Goal: Transaction & Acquisition: Book appointment/travel/reservation

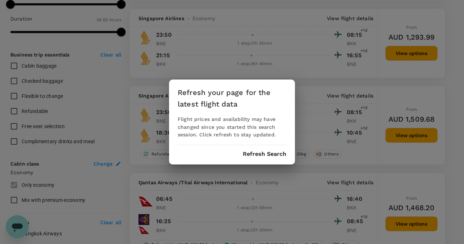
click at [260, 153] on button "Refresh Search" at bounding box center [265, 154] width 44 height 6
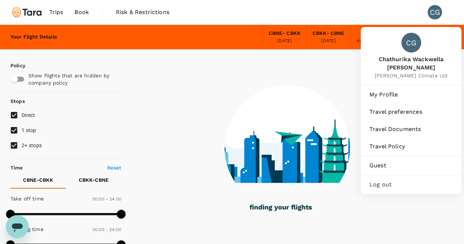
click at [430, 13] on div "CG" at bounding box center [435, 12] width 14 height 14
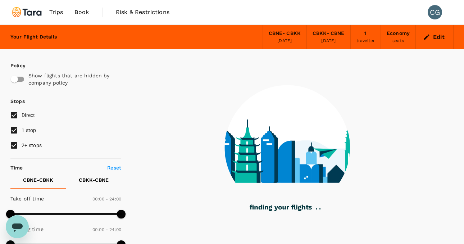
click at [435, 17] on div "CG" at bounding box center [435, 12] width 14 height 14
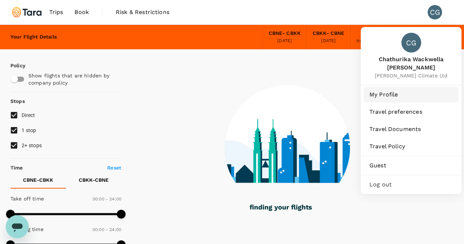
click at [394, 90] on span "My Profile" at bounding box center [412, 94] width 84 height 9
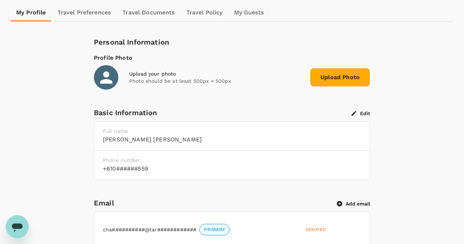
scroll to position [77, 0]
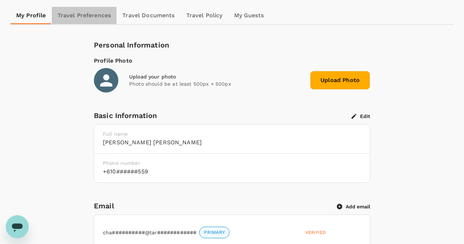
click at [98, 21] on link "Travel Preferences" at bounding box center [84, 15] width 65 height 17
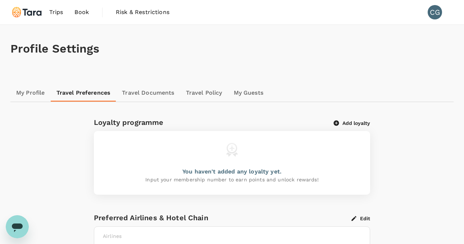
click at [135, 92] on link "Travel Documents" at bounding box center [148, 92] width 64 height 17
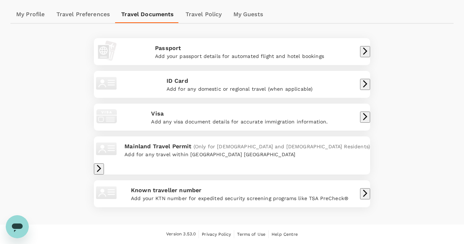
scroll to position [95, 0]
click at [192, 53] on div "Add your passport details for automated flight and hotel bookings" at bounding box center [239, 56] width 169 height 7
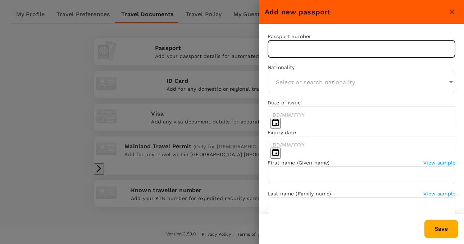
click at [287, 45] on input "text" at bounding box center [362, 49] width 188 height 18
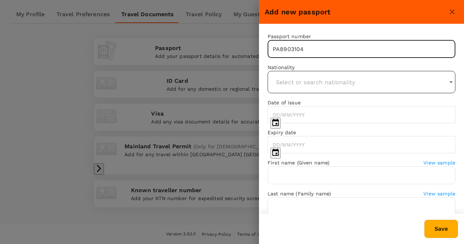
type input "PA8903104"
click at [438, 88] on input "text" at bounding box center [361, 82] width 181 height 18
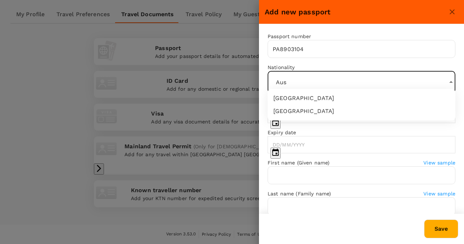
click at [398, 104] on li "[GEOGRAPHIC_DATA]" at bounding box center [362, 98] width 188 height 13
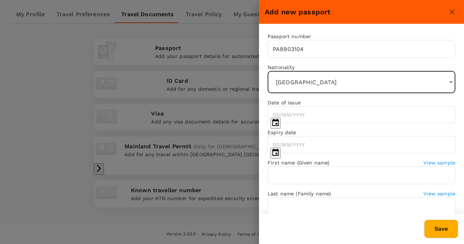
type input "[GEOGRAPHIC_DATA]"
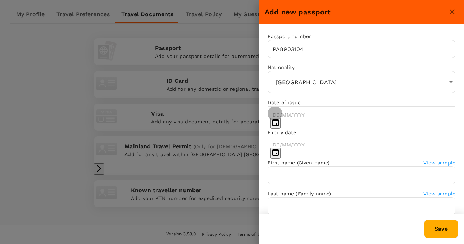
click at [280, 118] on icon "Choose date" at bounding box center [275, 122] width 9 height 9
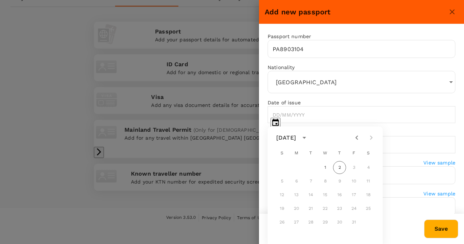
click at [296, 139] on div "[DATE]" at bounding box center [287, 138] width 20 height 9
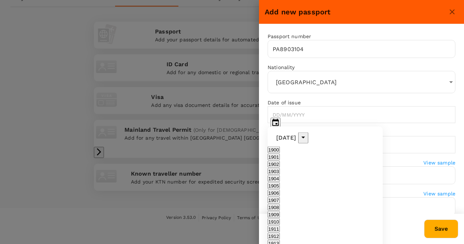
scroll to position [502, 0]
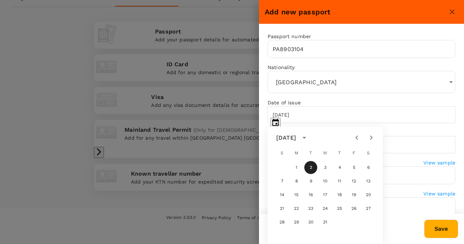
click at [290, 138] on div "[DATE]" at bounding box center [287, 138] width 20 height 9
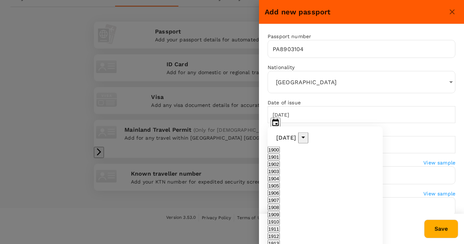
scroll to position [641, 0]
click at [277, 135] on div "[DATE]" at bounding box center [287, 138] width 20 height 9
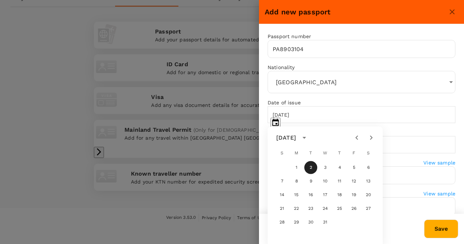
click at [357, 136] on icon "Previous month" at bounding box center [357, 138] width 3 height 4
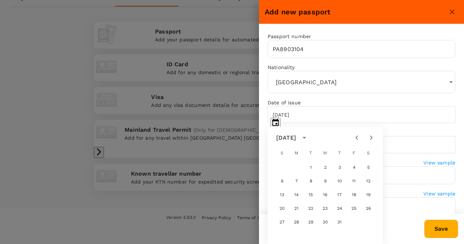
click at [357, 136] on icon "Previous month" at bounding box center [357, 138] width 3 height 4
click at [326, 167] on button "3" at bounding box center [325, 167] width 13 height 13
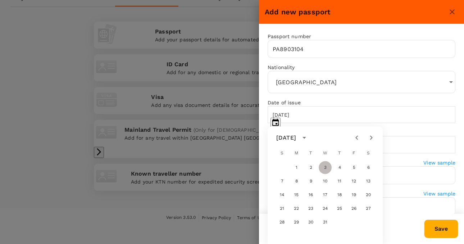
type input "[DATE]"
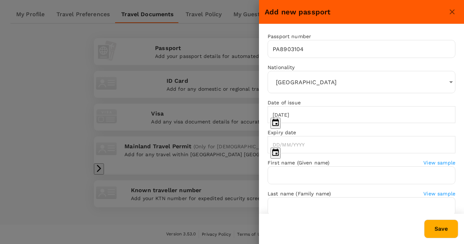
click at [279, 149] on icon "Choose date" at bounding box center [276, 152] width 6 height 7
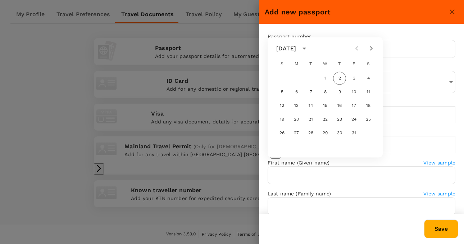
click at [373, 44] on icon "Next month" at bounding box center [371, 48] width 9 height 9
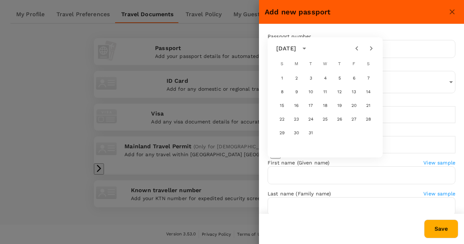
click at [373, 44] on icon "Next month" at bounding box center [371, 48] width 9 height 9
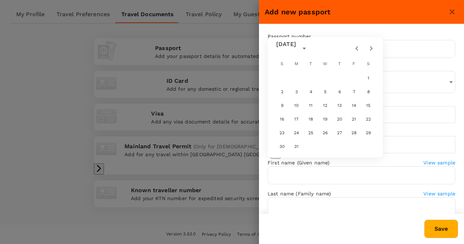
click at [373, 44] on icon "Next month" at bounding box center [371, 48] width 9 height 9
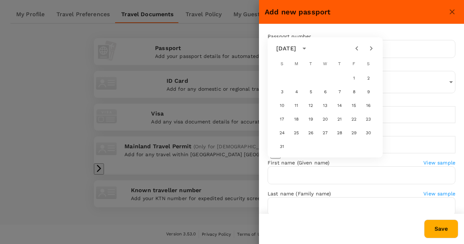
click at [373, 44] on icon "Next month" at bounding box center [371, 48] width 9 height 9
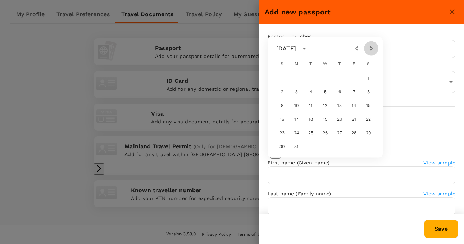
click at [373, 44] on icon "Next month" at bounding box center [371, 48] width 9 height 9
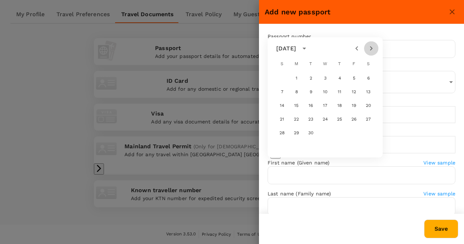
click at [373, 44] on icon "Next month" at bounding box center [371, 48] width 9 height 9
click at [295, 86] on button "3" at bounding box center [296, 92] width 13 height 13
type input "[DATE]"
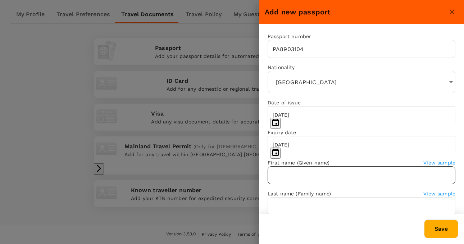
click at [320, 184] on input "text" at bounding box center [362, 175] width 188 height 18
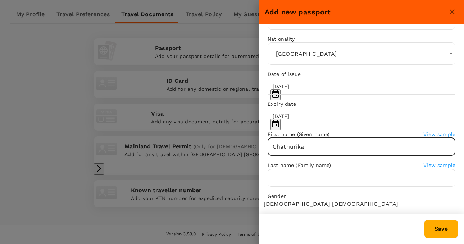
scroll to position [48, 0]
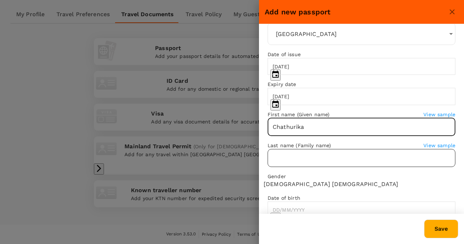
type input "Chathurika"
click at [309, 167] on input "text" at bounding box center [362, 158] width 188 height 18
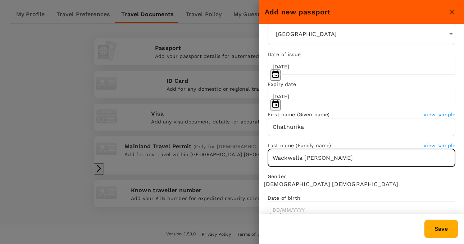
scroll to position [69, 0]
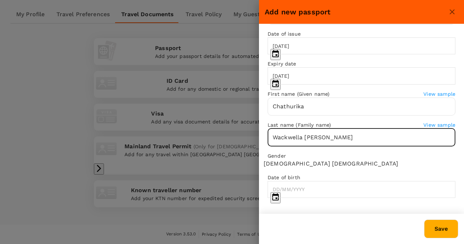
type input "Wackwella [PERSON_NAME]"
click at [289, 168] on span "[DEMOGRAPHIC_DATA]" at bounding box center [297, 164] width 67 height 9
click at [289, 168] on input "[DEMOGRAPHIC_DATA]" at bounding box center [336, 164] width 136 height 9
radio input "true"
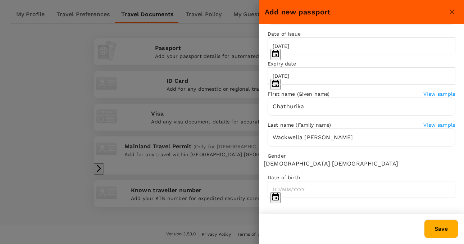
scroll to position [89, 0]
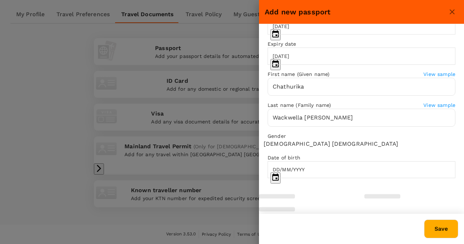
click at [299, 178] on input "DD/MM/YYYY" at bounding box center [367, 169] width 198 height 17
type input "[DATE]"
click at [349, 171] on div "Passport number [PASSPORT] ​ Nationality [DEMOGRAPHIC_DATA] ​ Date of issue [DA…" at bounding box center [361, 64] width 205 height 257
click at [431, 228] on button "Save" at bounding box center [442, 229] width 34 height 19
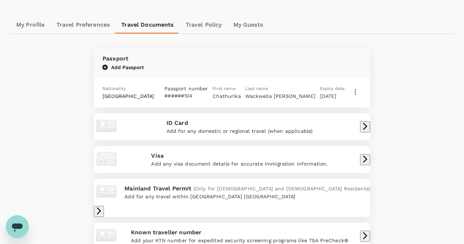
scroll to position [0, 0]
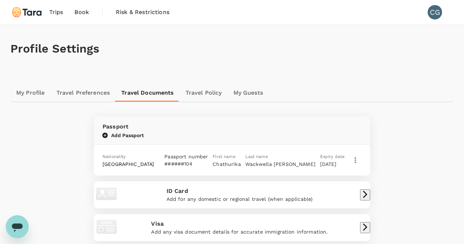
click at [214, 94] on link "Travel Policy" at bounding box center [204, 92] width 48 height 17
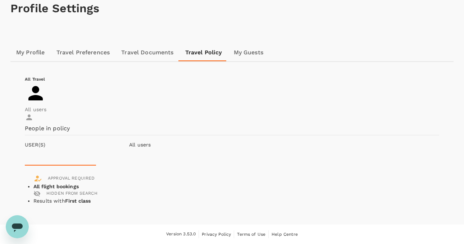
scroll to position [99, 0]
click at [0, 0] on p "Accommodation" at bounding box center [0, 0] width 0 height 0
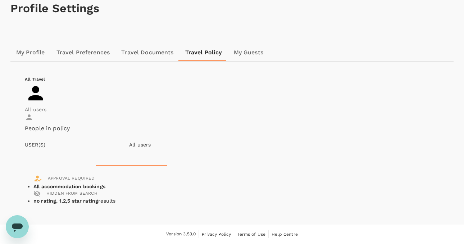
click at [0, 0] on button "Flight" at bounding box center [0, 0] width 0 height 0
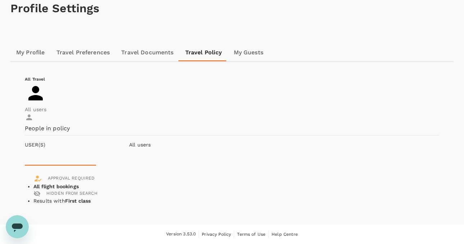
click at [0, 0] on icon "button" at bounding box center [0, 0] width 0 height 0
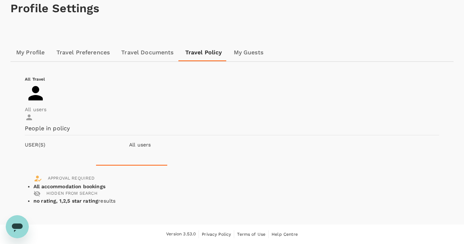
click at [0, 0] on icon "button" at bounding box center [0, 0] width 0 height 0
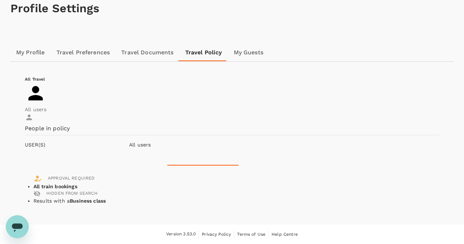
click at [0, 0] on p "Accommodation" at bounding box center [0, 0] width 0 height 0
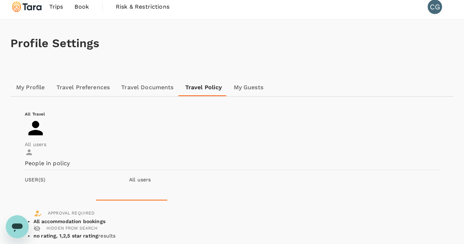
scroll to position [0, 0]
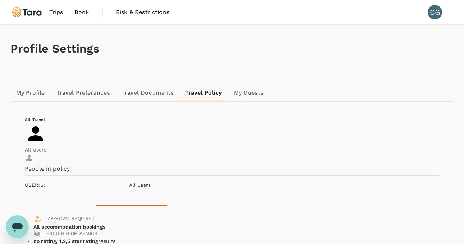
click at [30, 97] on link "My Profile" at bounding box center [30, 92] width 40 height 17
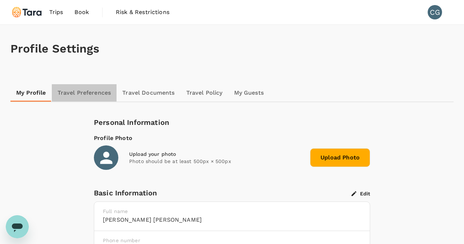
click at [83, 93] on link "Travel Preferences" at bounding box center [84, 92] width 65 height 17
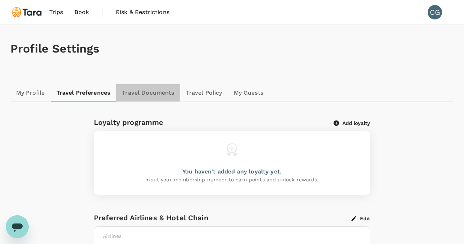
click at [149, 91] on link "Travel Documents" at bounding box center [148, 92] width 64 height 17
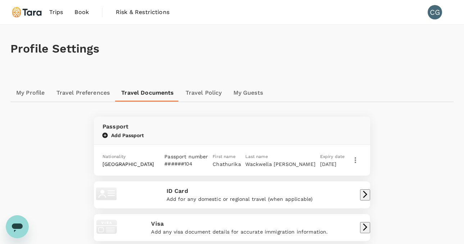
click at [32, 18] on img at bounding box center [26, 12] width 33 height 16
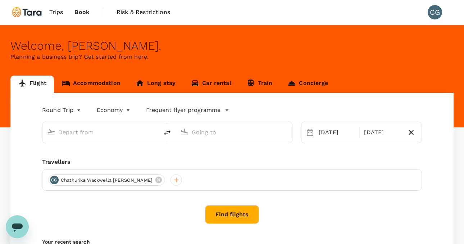
type input "[GEOGRAPHIC_DATA], [GEOGRAPHIC_DATA] (any)"
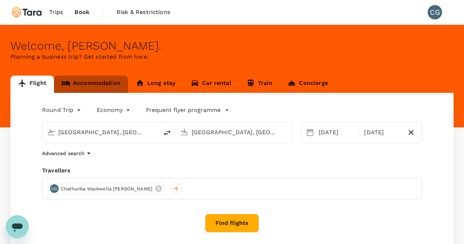
click at [85, 87] on link "Accommodation" at bounding box center [91, 84] width 74 height 17
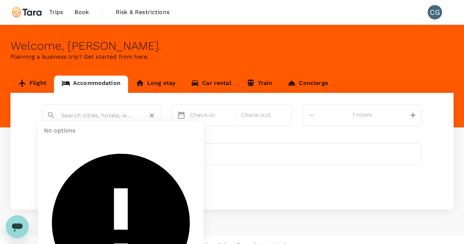
click at [99, 118] on input "text" at bounding box center [99, 115] width 76 height 11
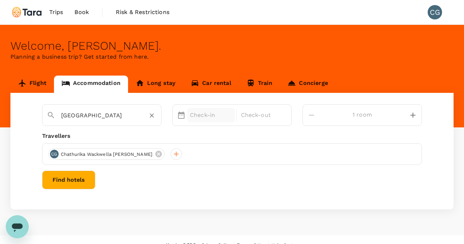
type input "[GEOGRAPHIC_DATA]"
click at [224, 113] on p "Check-in" at bounding box center [211, 115] width 42 height 9
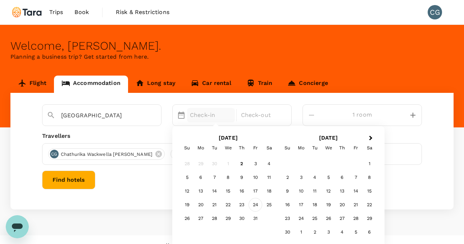
click at [262, 209] on div "24" at bounding box center [256, 205] width 14 height 14
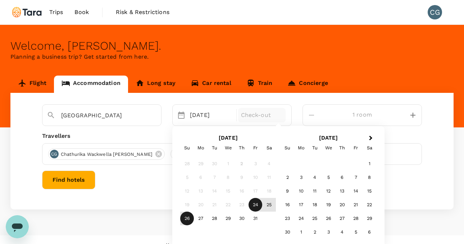
click at [194, 217] on div "26" at bounding box center [187, 219] width 14 height 14
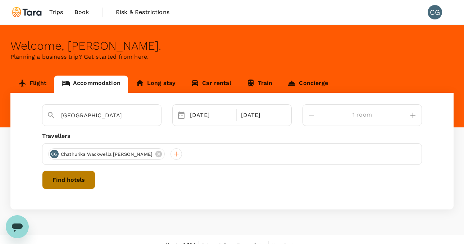
click at [95, 175] on button "Find hotels" at bounding box center [68, 180] width 53 height 19
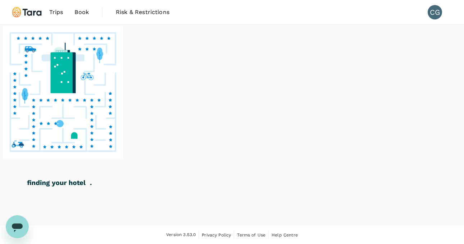
scroll to position [0, 0]
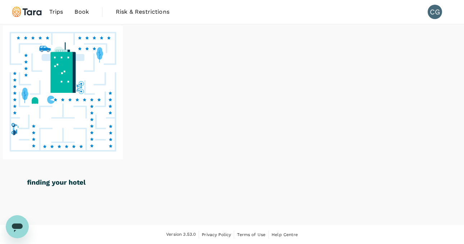
click at [87, 63] on div at bounding box center [232, 118] width 464 height 188
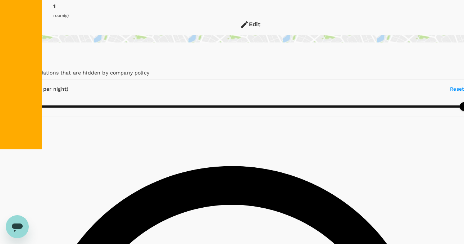
scroll to position [98, 0]
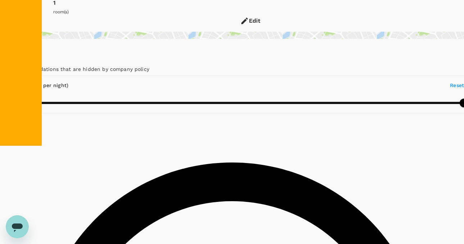
type input "499.48"
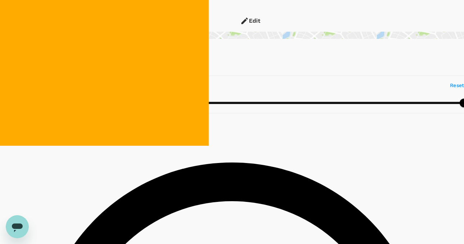
type input "8.48"
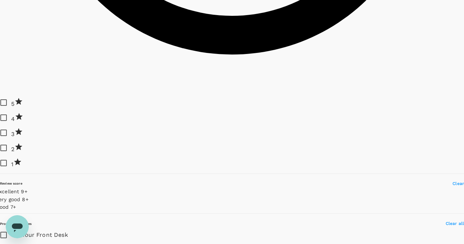
scroll to position [562, 0]
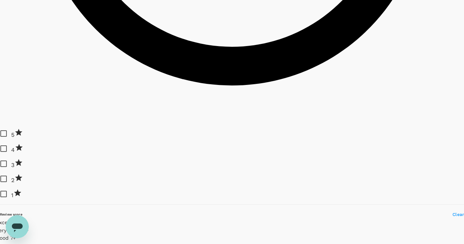
type input "499.48"
